Goal: Task Accomplishment & Management: Manage account settings

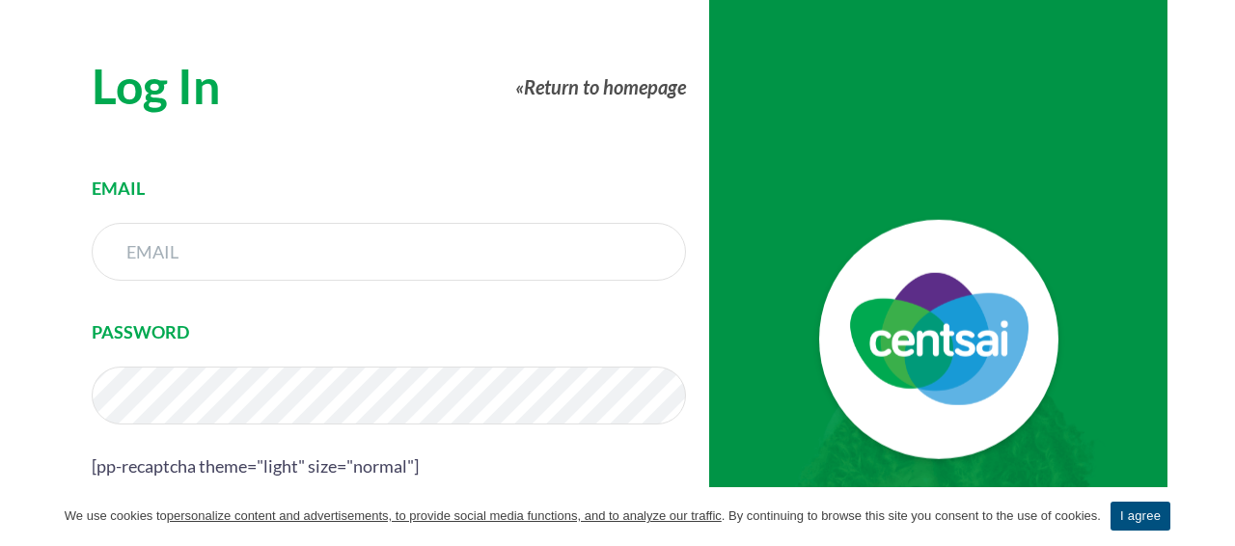
click at [1165, 509] on link "I agree" at bounding box center [1141, 516] width 60 height 29
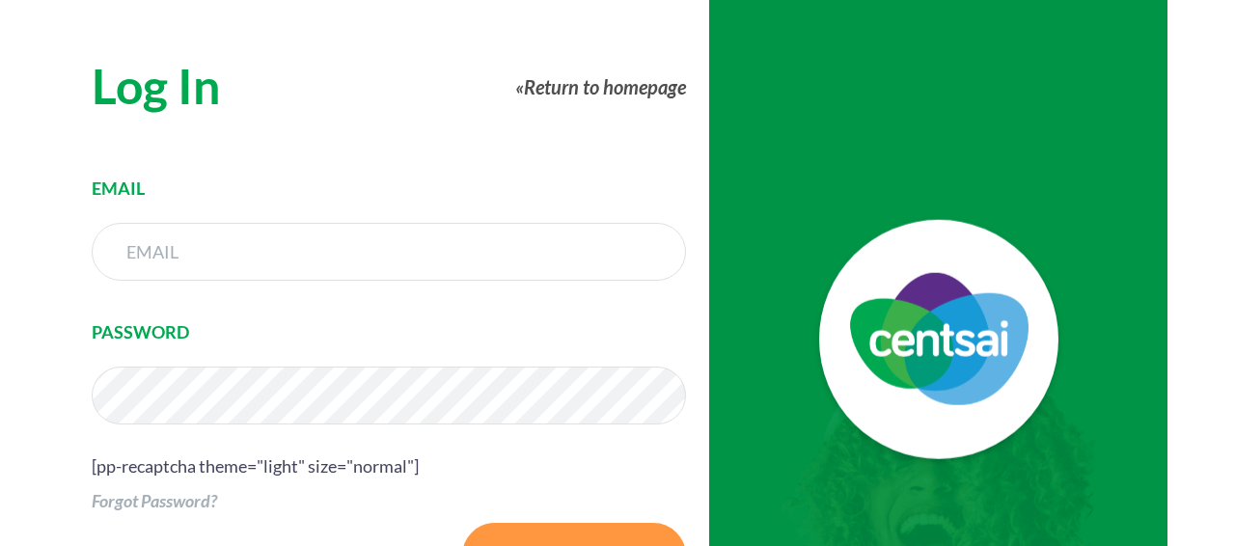
click at [358, 259] on input "text" at bounding box center [389, 252] width 594 height 58
type input "[PERSON_NAME][EMAIL_ADDRESS][DOMAIN_NAME]"
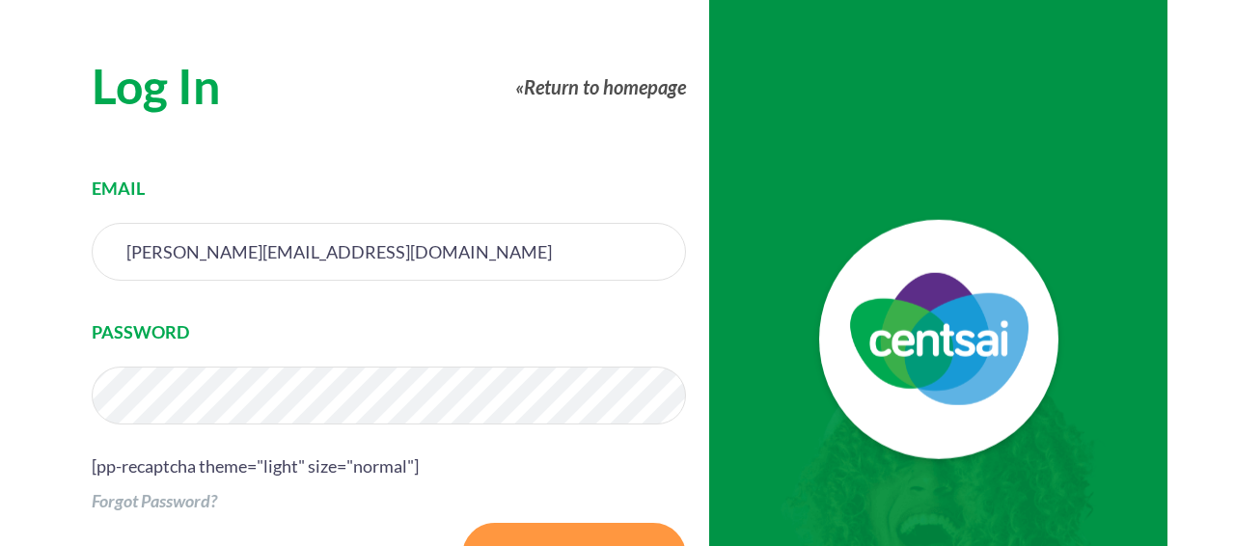
click at [462, 523] on input "Log In" at bounding box center [574, 556] width 224 height 66
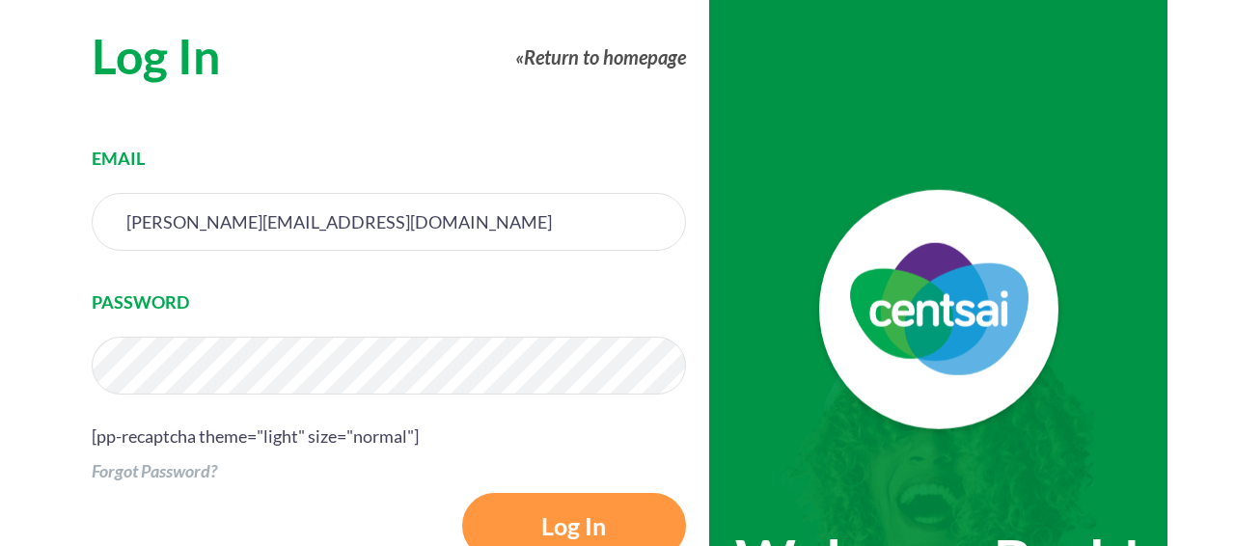
scroll to position [69, 0]
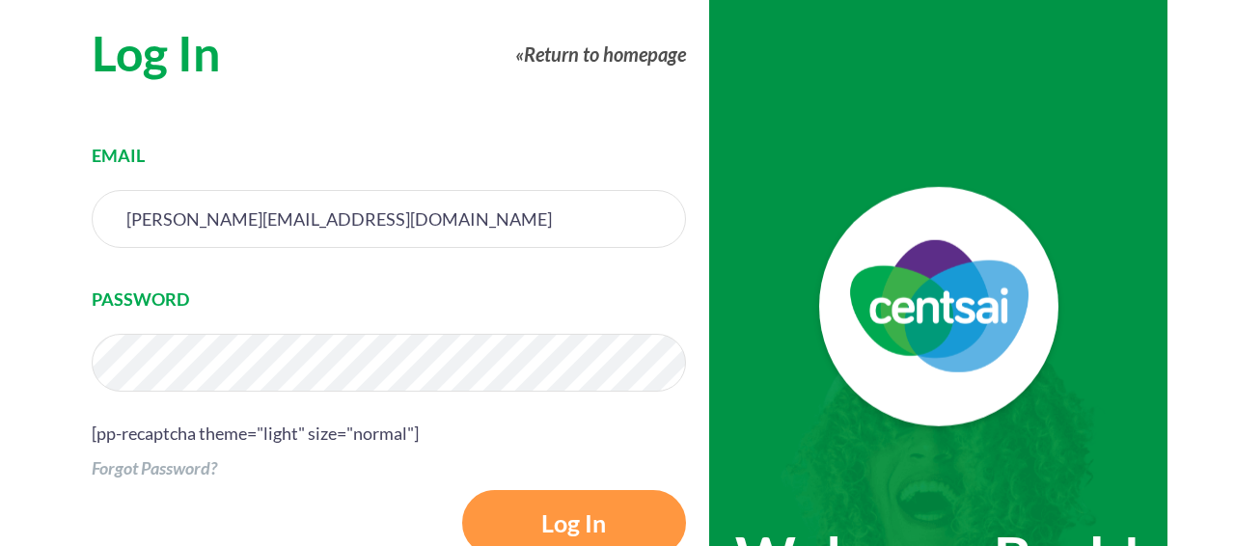
click at [462, 490] on input "Log In" at bounding box center [574, 523] width 224 height 66
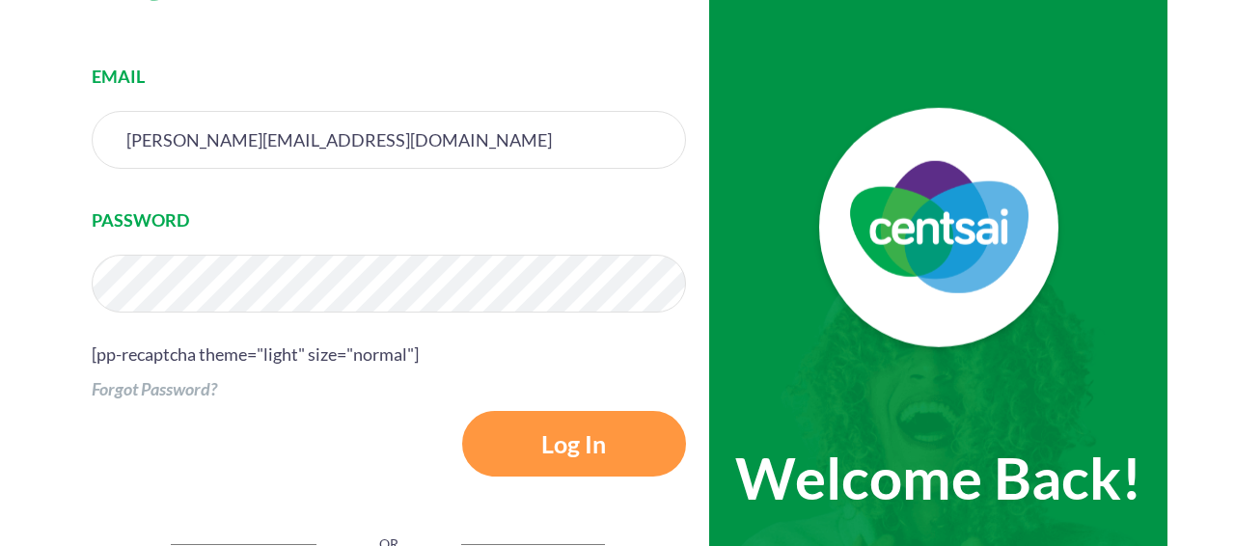
scroll to position [155, 0]
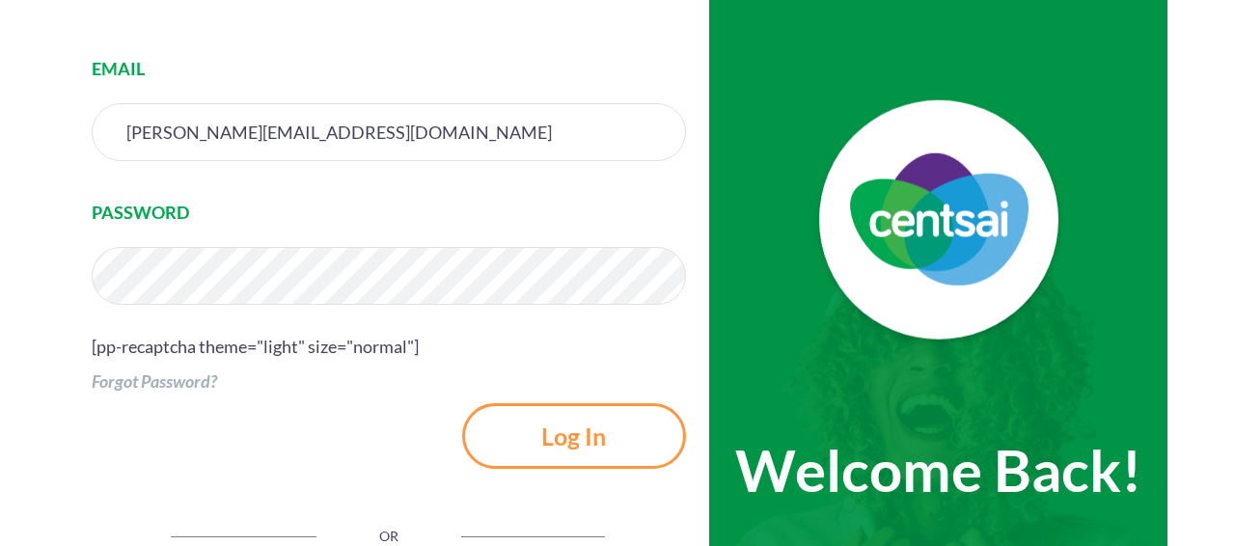
click at [494, 427] on input "Log In" at bounding box center [574, 436] width 224 height 66
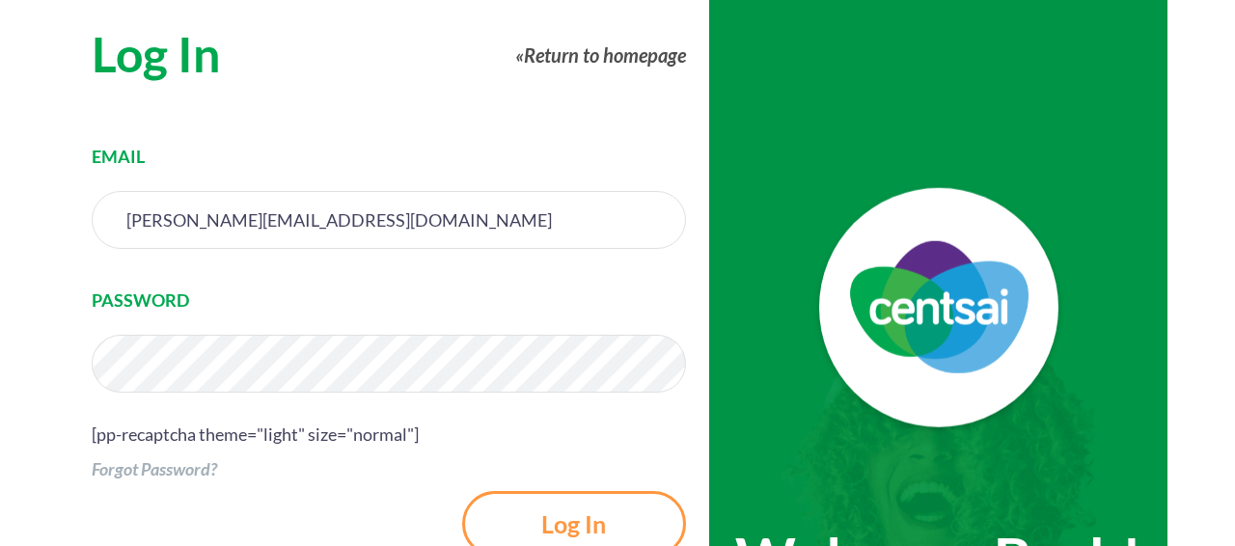
scroll to position [0, 0]
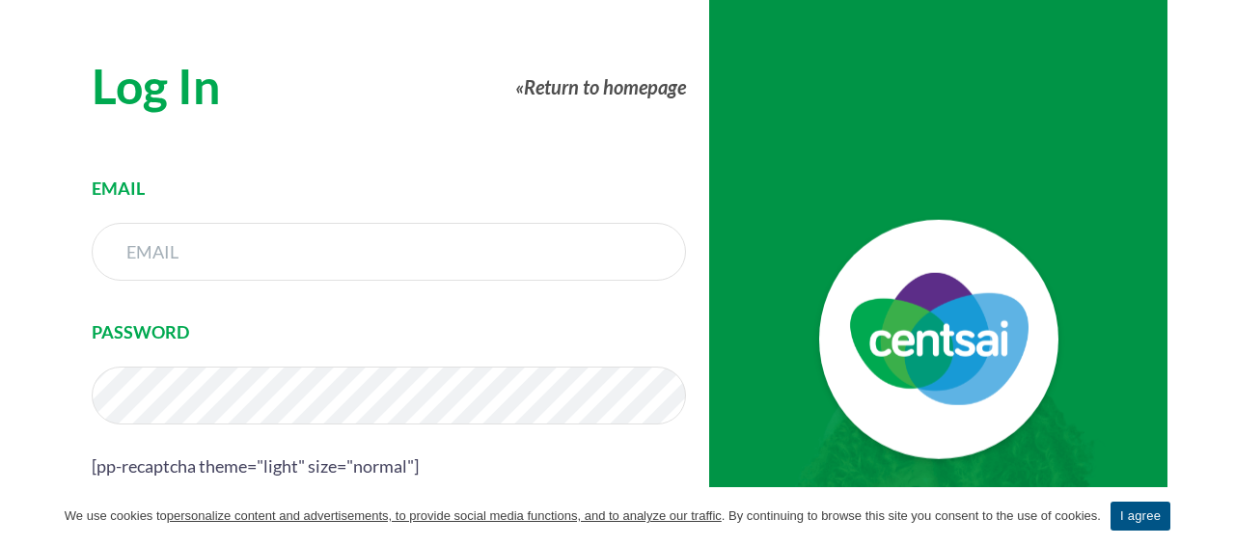
click at [262, 257] on input "text" at bounding box center [389, 252] width 594 height 58
type input "[PERSON_NAME][EMAIL_ADDRESS][DOMAIN_NAME]"
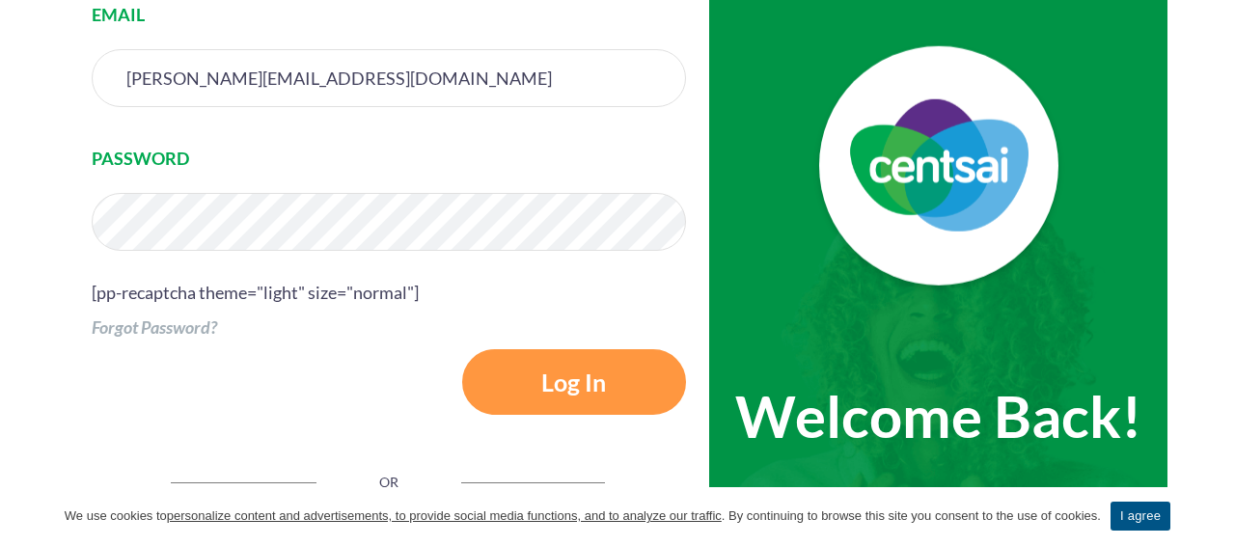
scroll to position [211, 0]
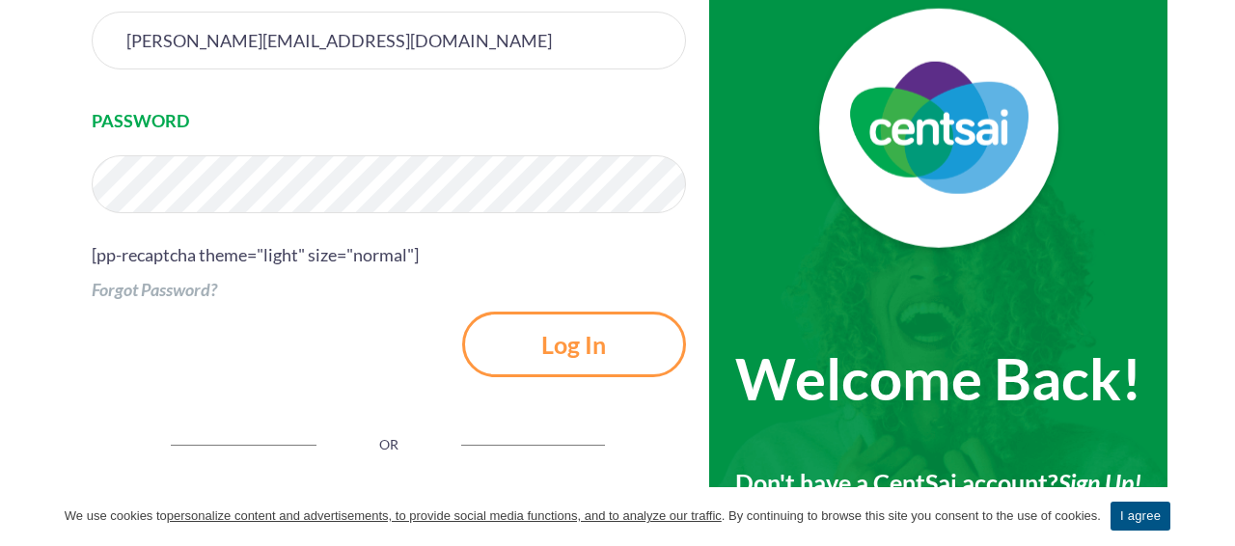
click at [526, 358] on input "Log In" at bounding box center [574, 345] width 224 height 66
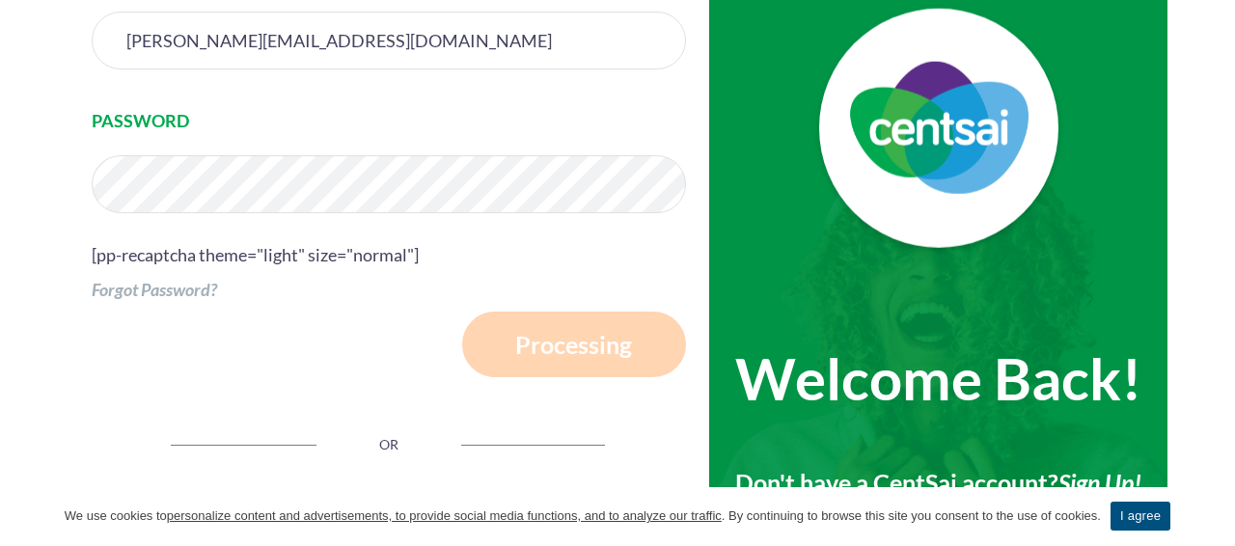
click at [1154, 505] on link "I agree" at bounding box center [1141, 516] width 60 height 29
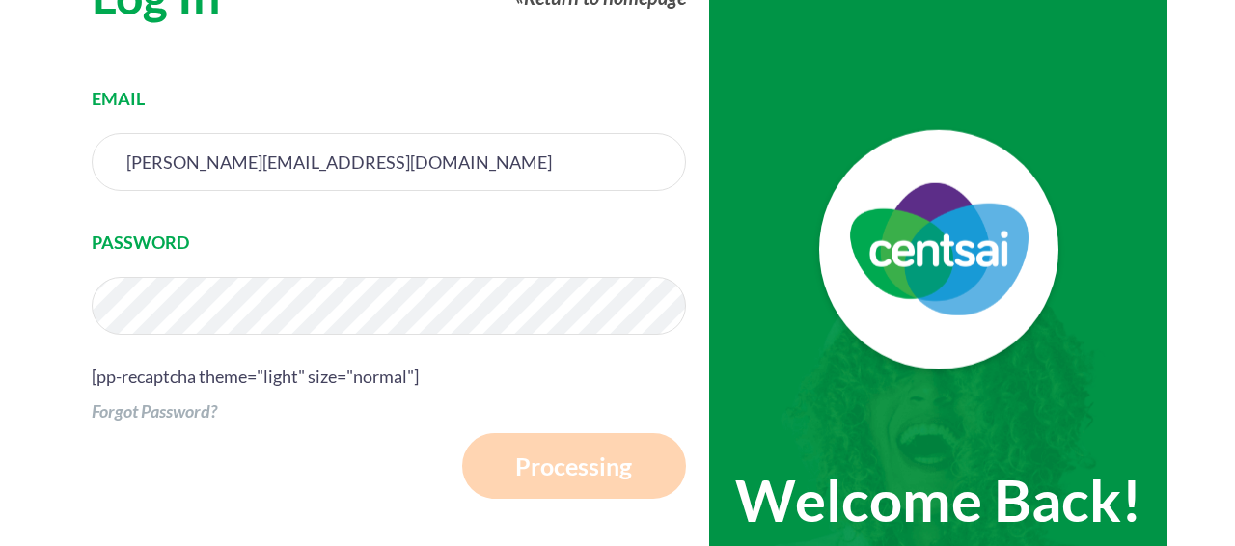
scroll to position [0, 0]
